Goal: Check status: Check status

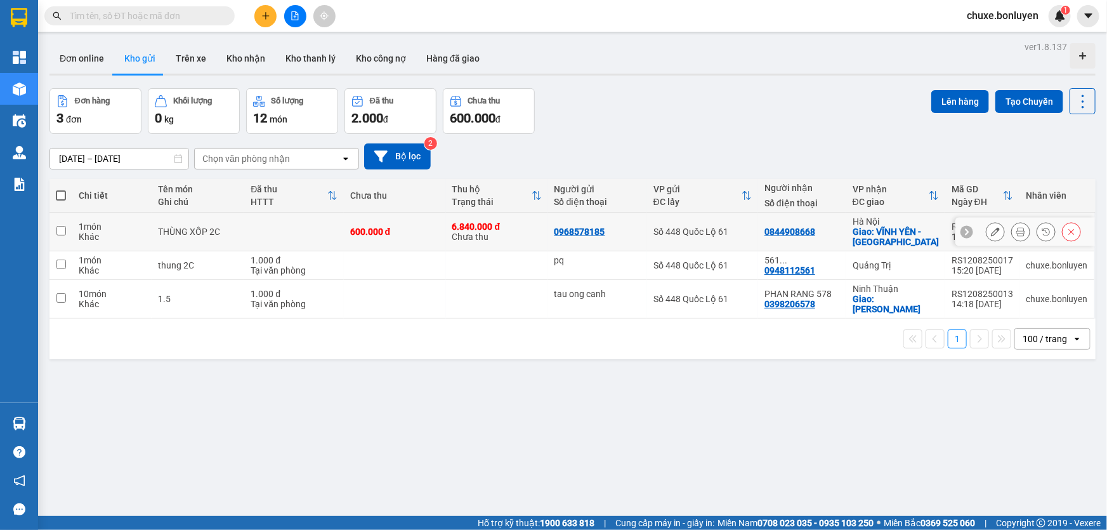
scroll to position [58, 0]
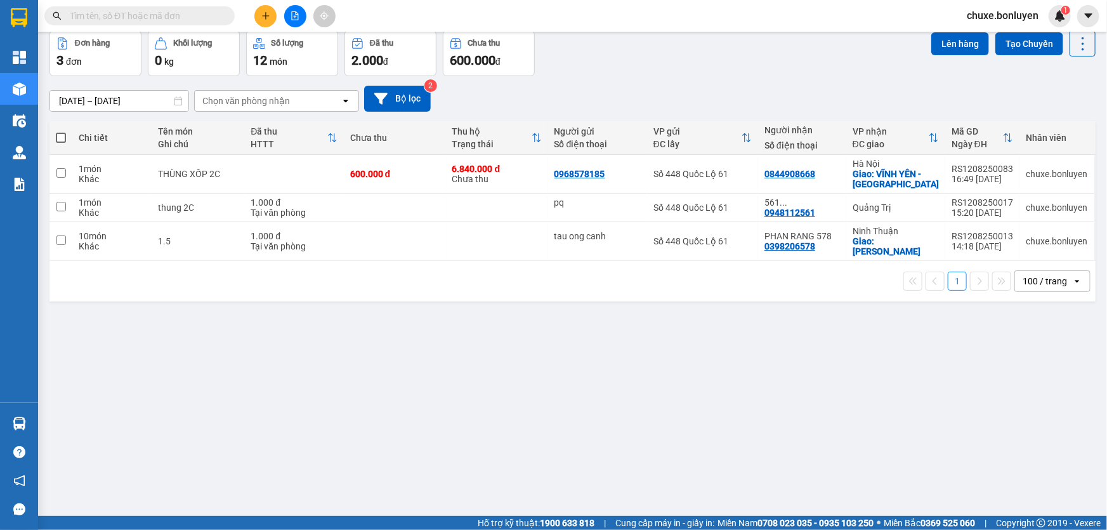
click at [96, 16] on input "text" at bounding box center [145, 16] width 150 height 14
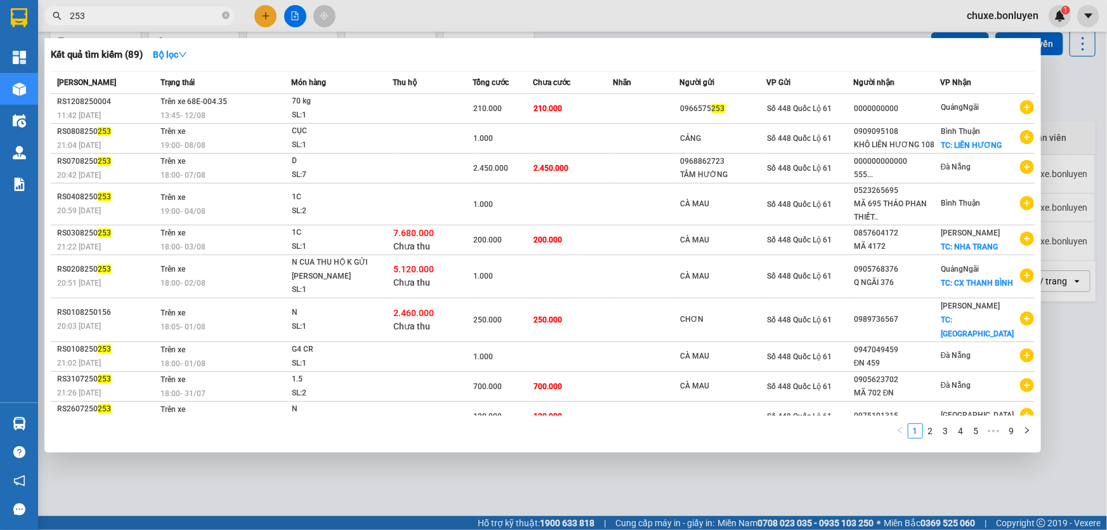
type input "253"
click at [267, 18] on div at bounding box center [553, 265] width 1107 height 530
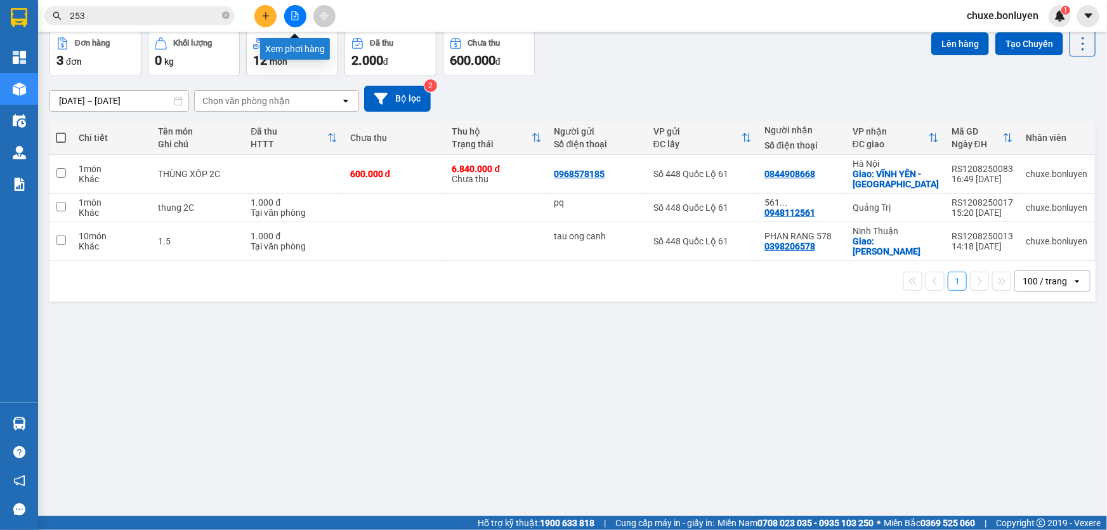
click at [300, 18] on button at bounding box center [295, 16] width 22 height 22
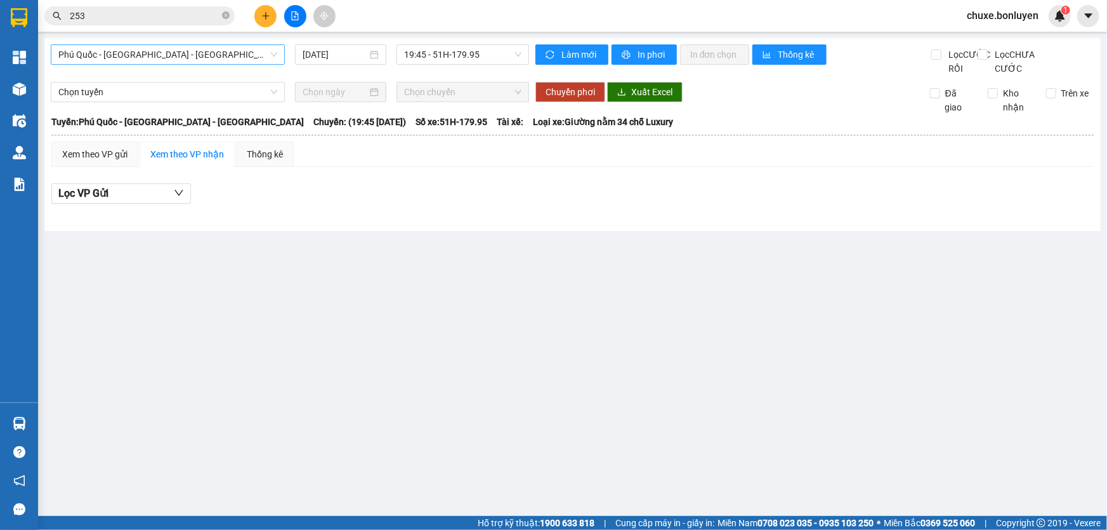
click at [184, 59] on span "Phú Quốc - [GEOGRAPHIC_DATA] - [GEOGRAPHIC_DATA]" at bounding box center [167, 54] width 219 height 19
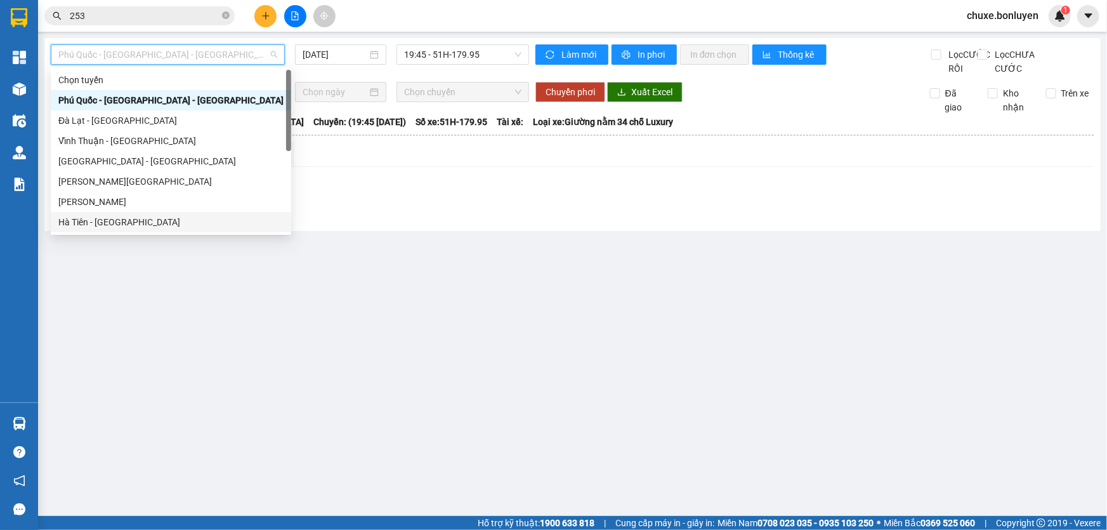
click at [137, 220] on div "Hà Tiên - [GEOGRAPHIC_DATA]" at bounding box center [170, 222] width 225 height 14
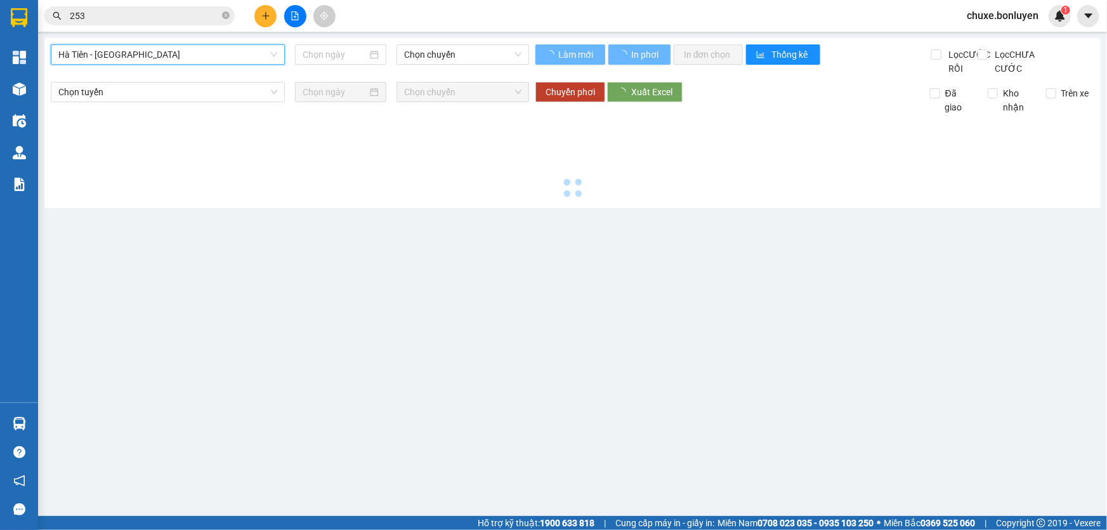
type input "[DATE]"
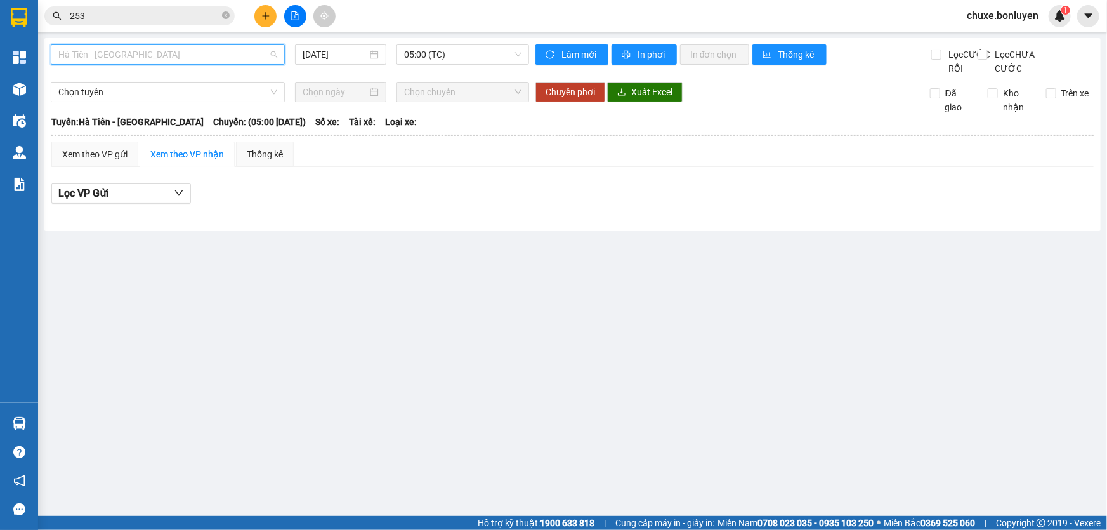
click at [196, 57] on span "Hà Tiên - [GEOGRAPHIC_DATA]" at bounding box center [167, 54] width 219 height 19
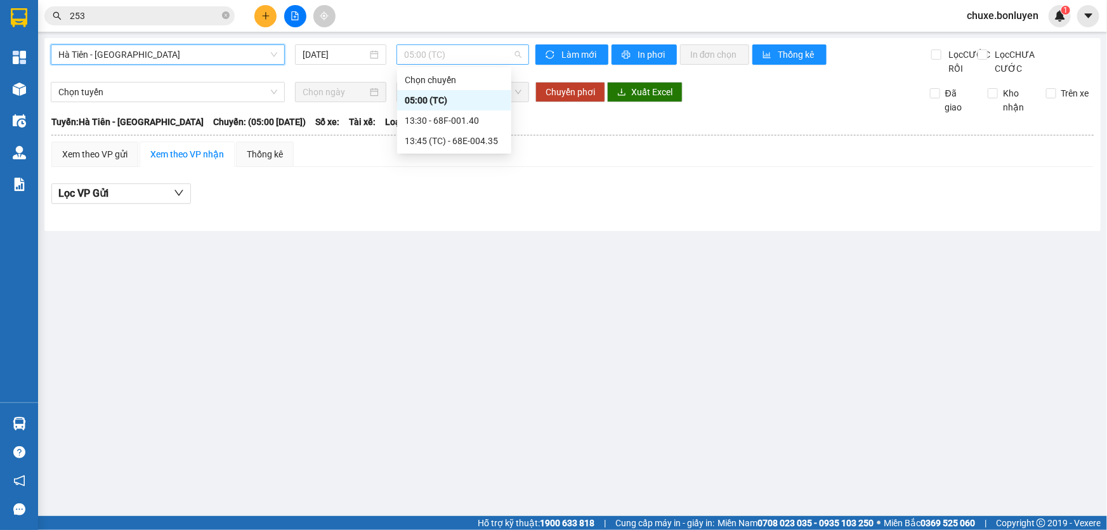
click at [425, 57] on span "05:00 (TC)" at bounding box center [462, 54] width 117 height 19
click at [451, 139] on div "13:45 (TC) - 68E-004.35" at bounding box center [454, 141] width 99 height 14
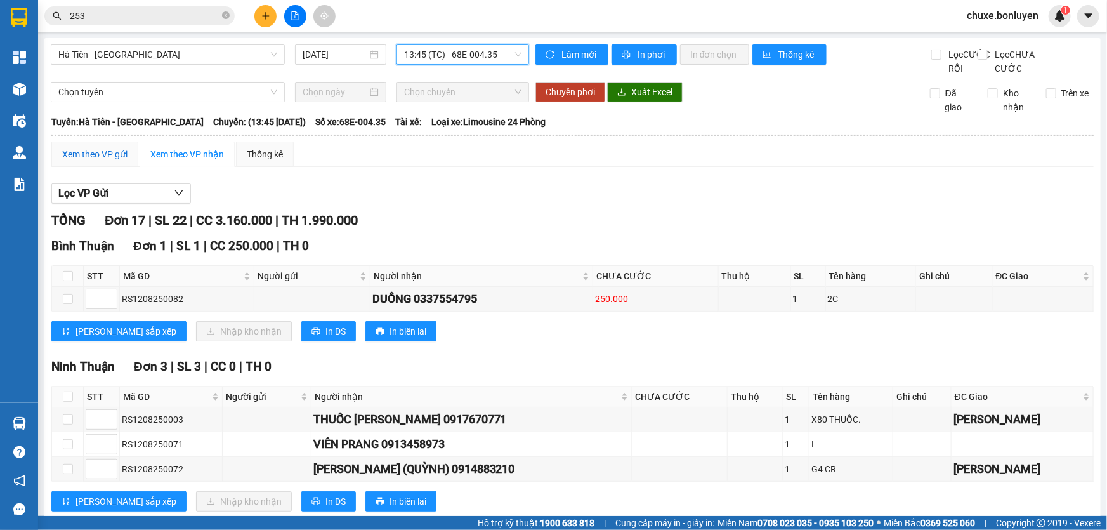
click at [121, 161] on div "Xem theo VP gửi" at bounding box center [94, 154] width 65 height 14
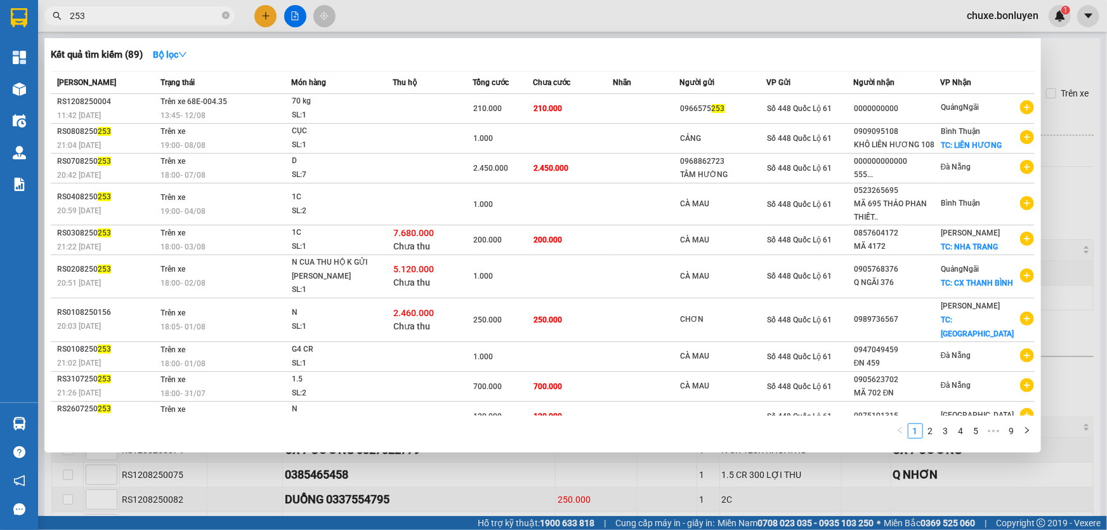
click at [164, 22] on input "253" at bounding box center [145, 16] width 150 height 14
